Goal: Information Seeking & Learning: Learn about a topic

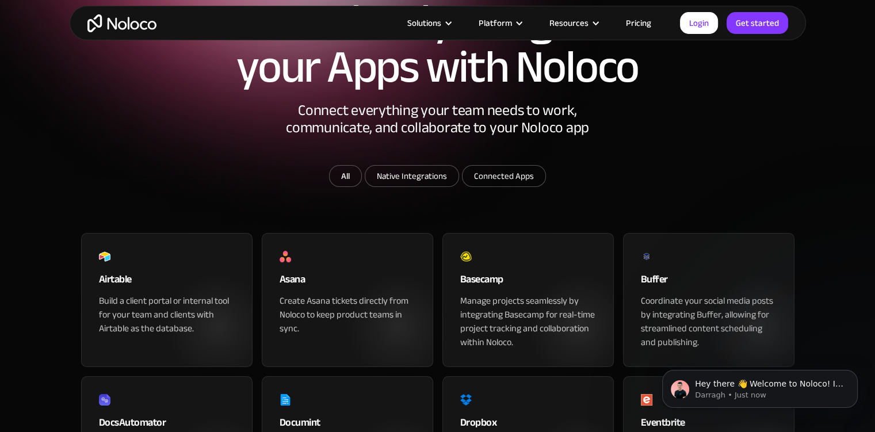
scroll to position [115, 0]
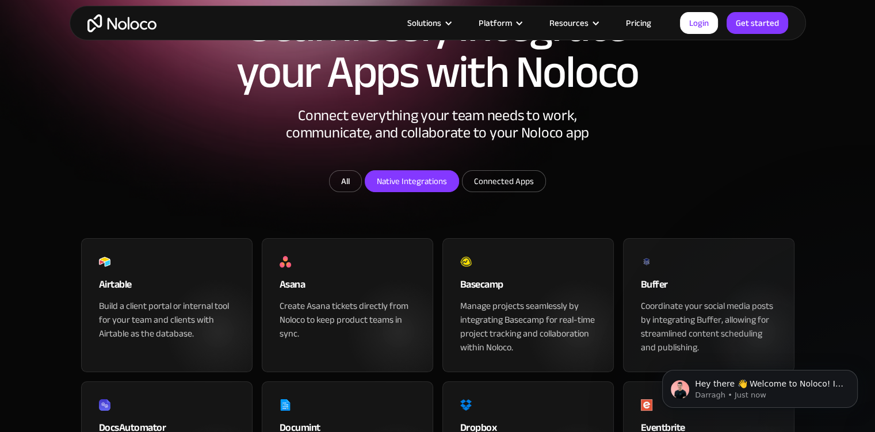
click at [427, 192] on input "Native Integrations" at bounding box center [411, 181] width 93 height 21
checkbox input "true"
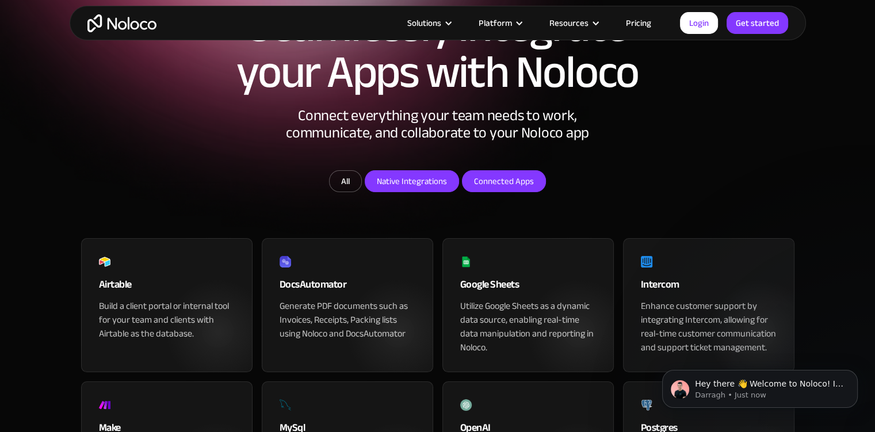
click at [473, 192] on input "Connected Apps" at bounding box center [504, 181] width 83 height 21
checkbox input "true"
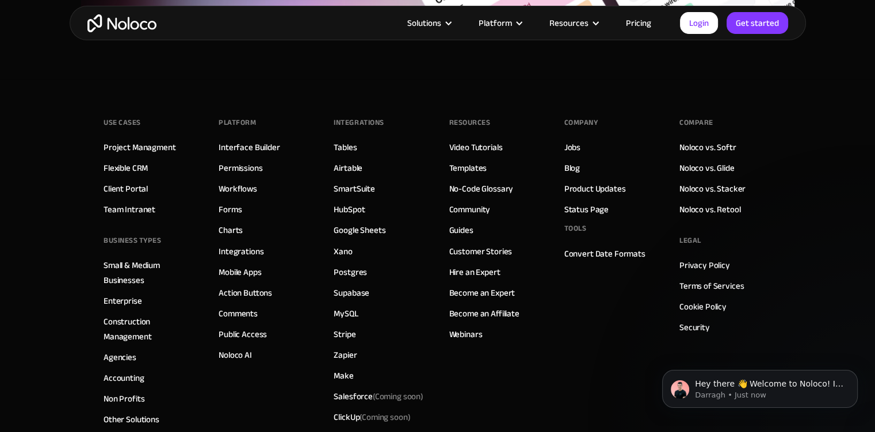
scroll to position [1956, 0]
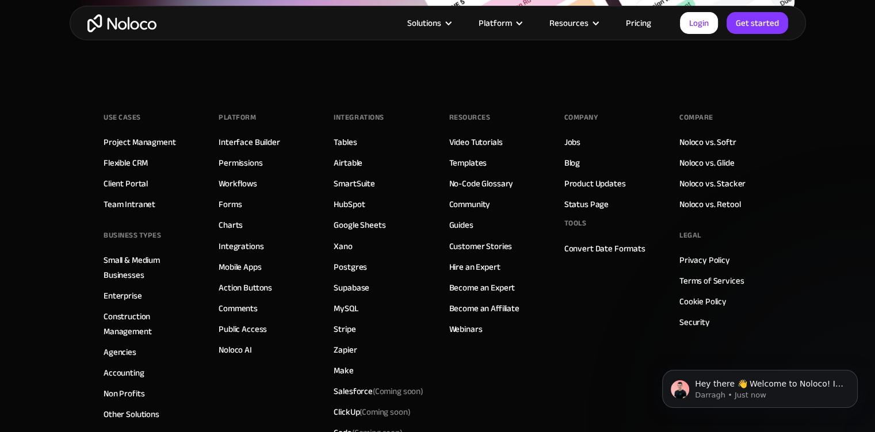
click at [630, 24] on link "Pricing" at bounding box center [639, 23] width 54 height 15
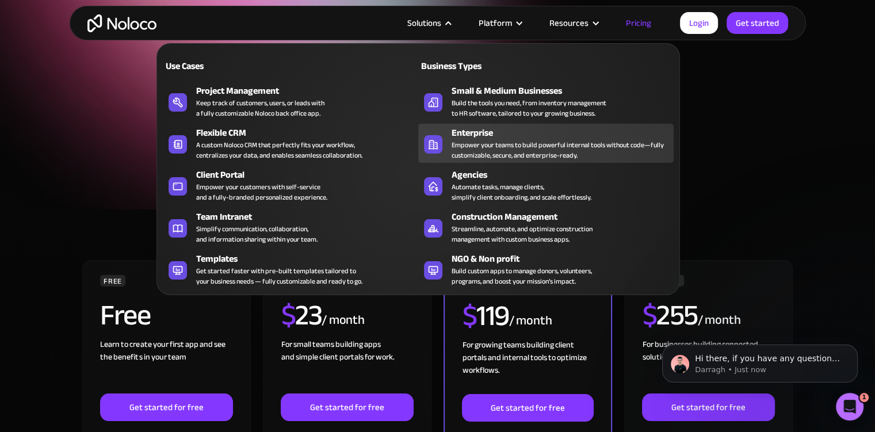
scroll to position [115, 0]
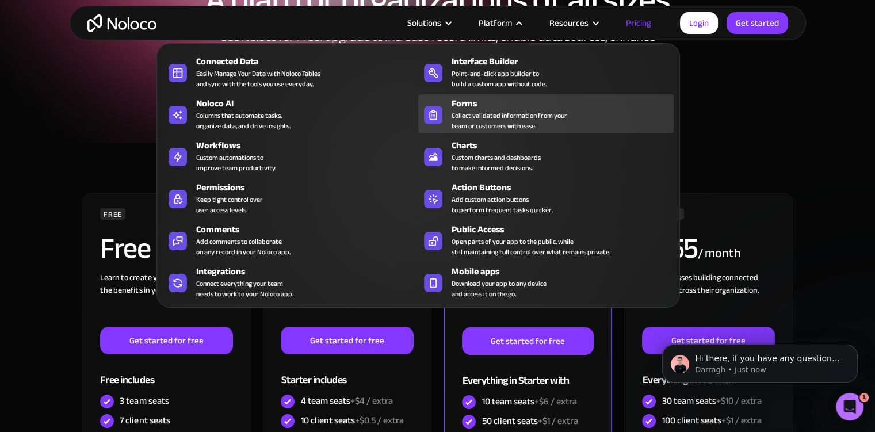
click at [498, 110] on div "Collect validated information from your team or customers with ease." at bounding box center [510, 120] width 116 height 21
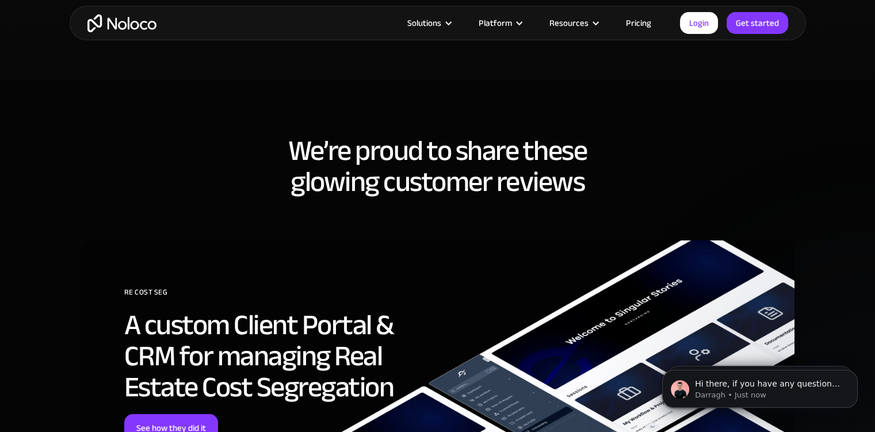
scroll to position [2934, 0]
